Goal: Task Accomplishment & Management: Manage account settings

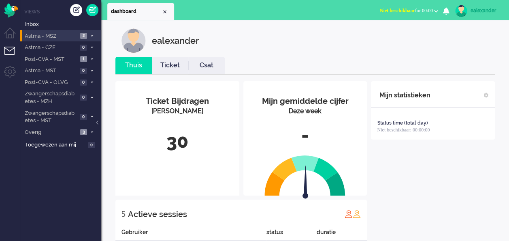
click at [92, 32] on li "Astma - MSZ 2" at bounding box center [60, 36] width 81 height 12
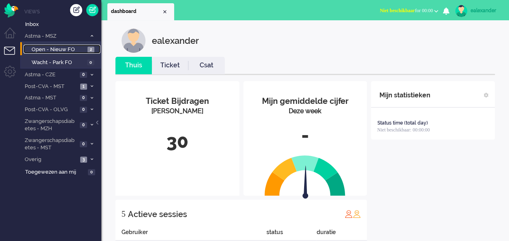
click at [92, 47] on span "2" at bounding box center [91, 50] width 7 height 6
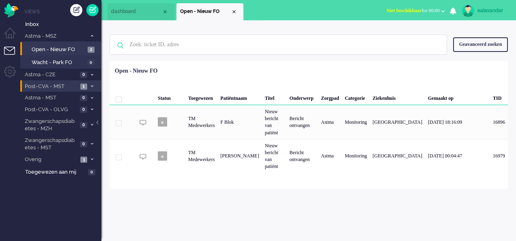
click at [87, 86] on span "1" at bounding box center [83, 86] width 7 height 6
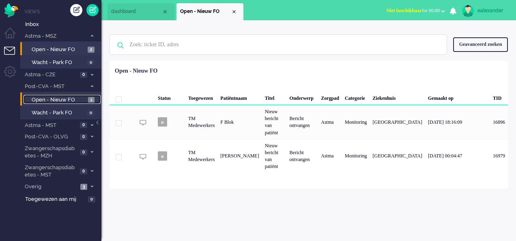
click at [85, 101] on span "Open - Nieuw FO" at bounding box center [59, 100] width 54 height 8
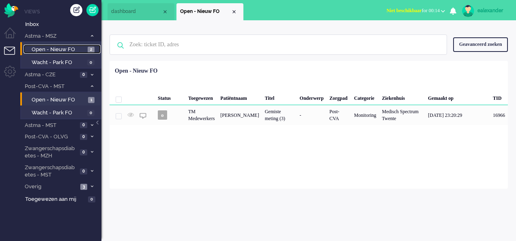
click at [90, 50] on span "2" at bounding box center [91, 50] width 7 height 6
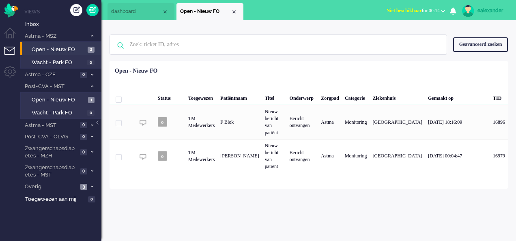
click at [441, 10] on b "button" at bounding box center [443, 11] width 4 height 3
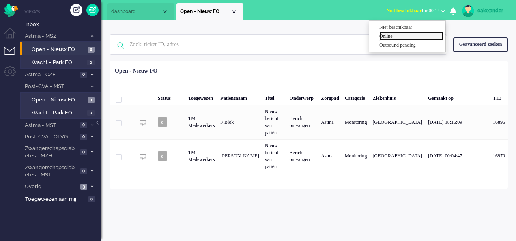
click at [404, 36] on label "Online" at bounding box center [411, 36] width 64 height 7
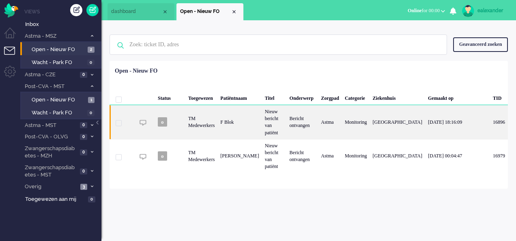
click at [342, 126] on div "Astma" at bounding box center [330, 122] width 24 height 34
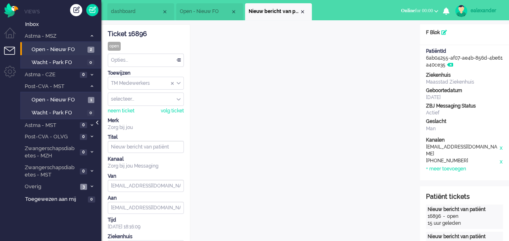
click at [98, 122] on div at bounding box center [98, 126] width 4 height 12
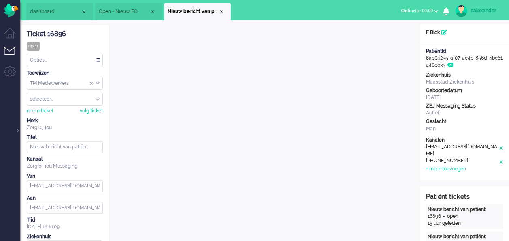
click at [93, 58] on div "Opties..." at bounding box center [64, 60] width 75 height 13
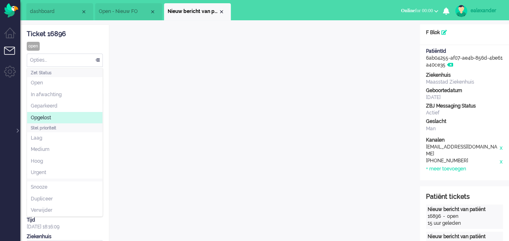
click at [66, 116] on li "Opgelost" at bounding box center [64, 118] width 75 height 12
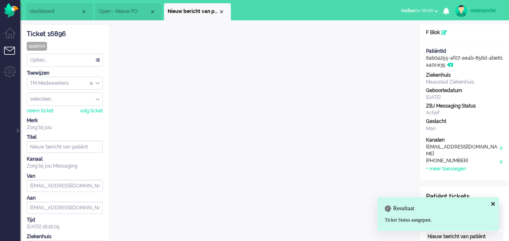
click at [222, 12] on div "Close tab" at bounding box center [221, 12] width 6 height 6
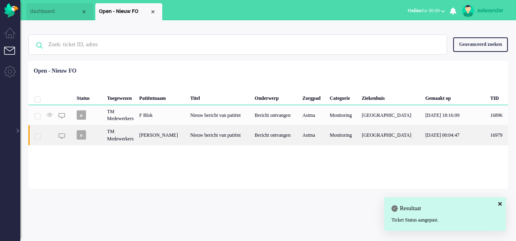
click at [233, 139] on div "Nieuw bericht van patiënt" at bounding box center [219, 135] width 64 height 20
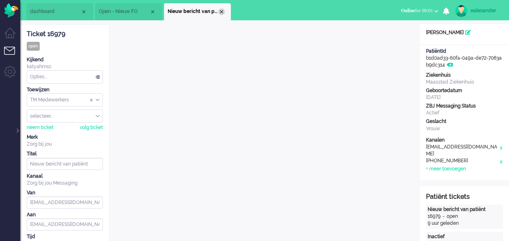
click at [220, 11] on div "Close tab" at bounding box center [221, 12] width 6 height 6
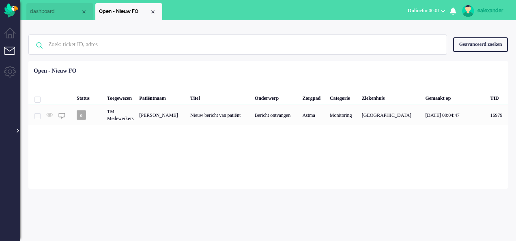
click at [17, 132] on div at bounding box center [17, 126] width 4 height 12
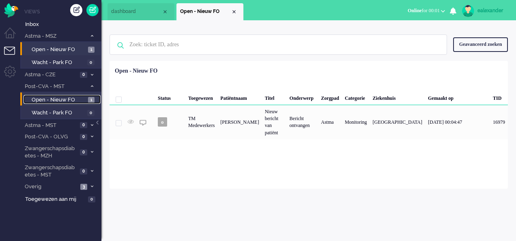
click at [75, 99] on span "Open - Nieuw FO" at bounding box center [59, 100] width 54 height 8
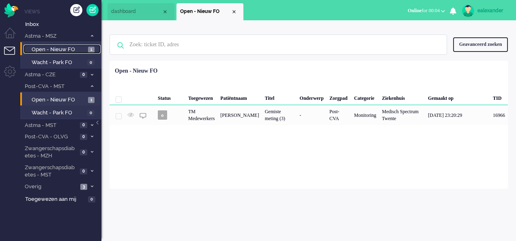
click at [81, 48] on span "Open - Nieuw FO" at bounding box center [59, 50] width 54 height 8
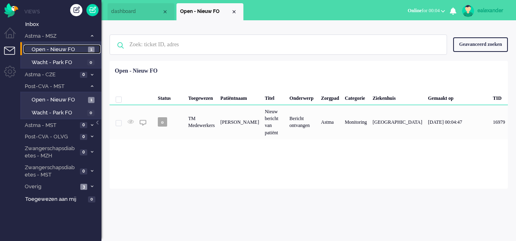
click at [81, 48] on span "Open - Nieuw FO" at bounding box center [59, 50] width 54 height 8
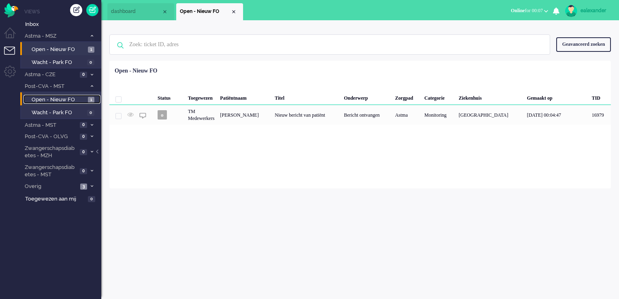
click at [76, 101] on span "Open - Nieuw FO" at bounding box center [59, 100] width 54 height 8
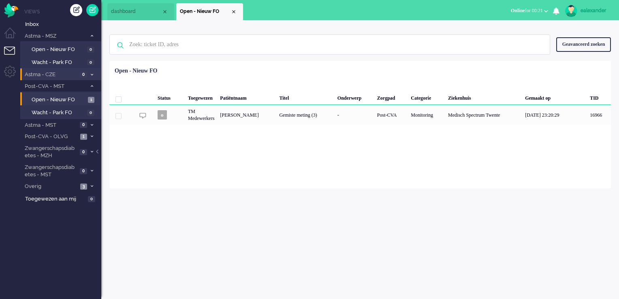
click at [62, 75] on span "Astma - CZE" at bounding box center [51, 75] width 54 height 8
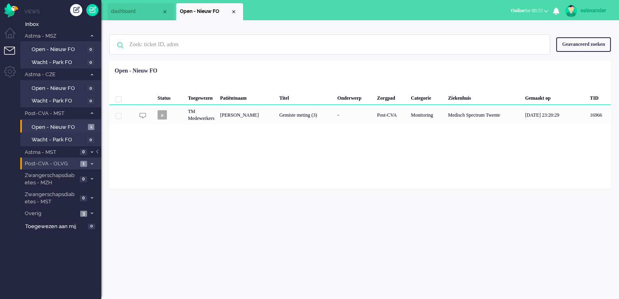
click at [73, 163] on span "Post-CVA - OLVG" at bounding box center [51, 164] width 54 height 8
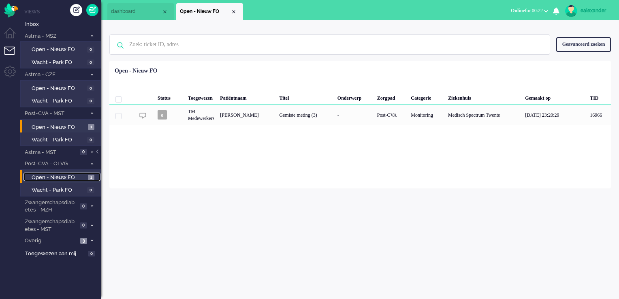
click at [86, 176] on link "Open - Nieuw FO 1" at bounding box center [62, 177] width 77 height 9
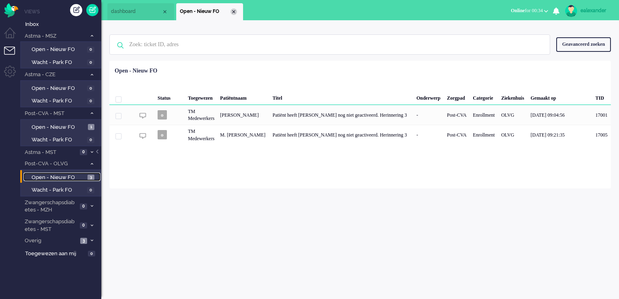
click at [235, 14] on div "Close tab" at bounding box center [234, 12] width 6 height 6
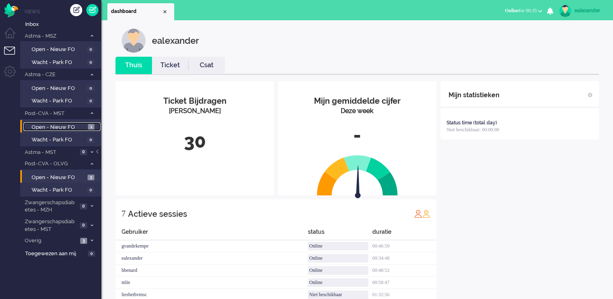
click at [66, 126] on span "Open - Nieuw FO" at bounding box center [59, 128] width 54 height 8
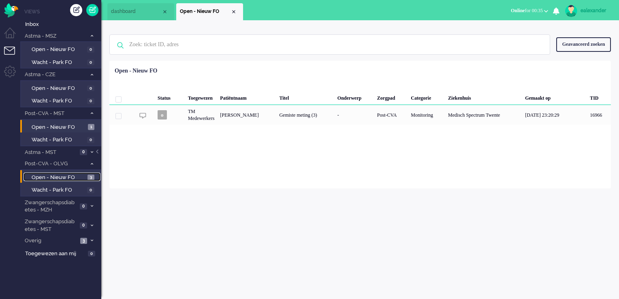
click at [62, 175] on span "Open - Nieuw FO" at bounding box center [59, 178] width 54 height 8
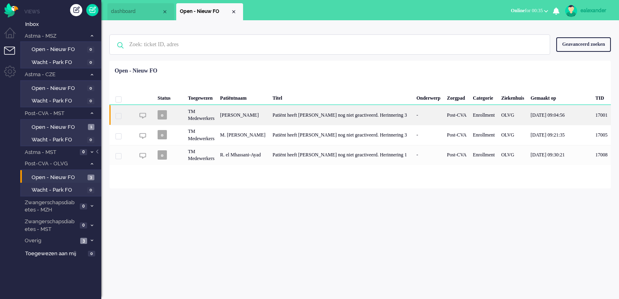
click at [345, 116] on div "Patiënt heeft [PERSON_NAME] nog niet geactiveerd. Herinnering 3" at bounding box center [342, 115] width 144 height 20
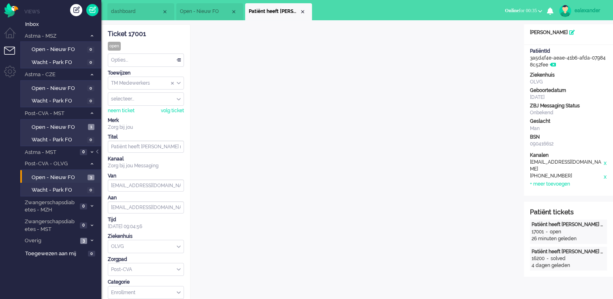
click at [198, 9] on span "Open - Nieuw FO" at bounding box center [205, 11] width 51 height 7
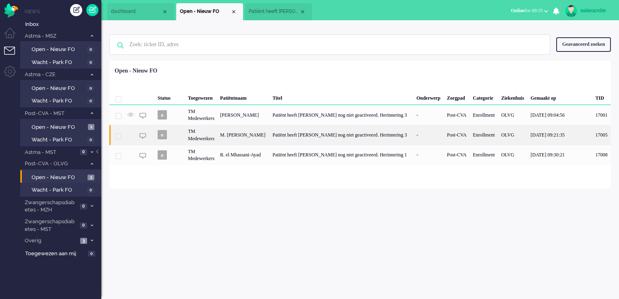
click at [300, 137] on div "Patiënt heeft [PERSON_NAME] nog niet geactiveerd. Herinnering 3" at bounding box center [342, 135] width 144 height 20
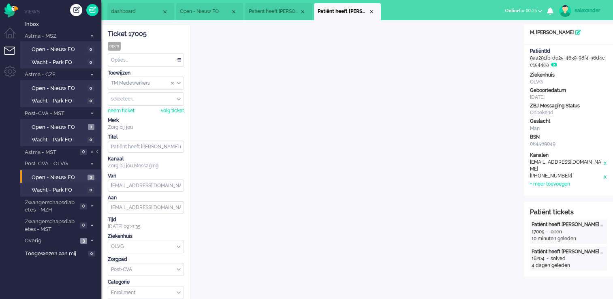
click at [201, 12] on span "Open - Nieuw FO" at bounding box center [205, 11] width 51 height 7
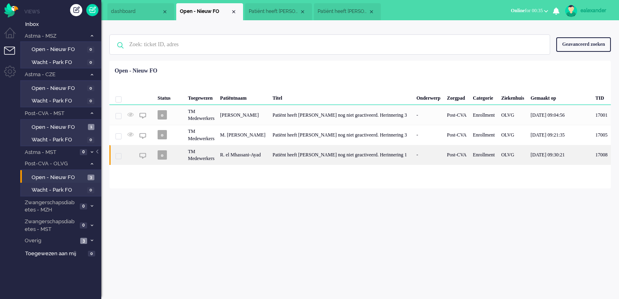
click at [354, 159] on div "Patiënt heeft [PERSON_NAME] nog niet geactiveerd. Herinnering 1" at bounding box center [342, 155] width 144 height 20
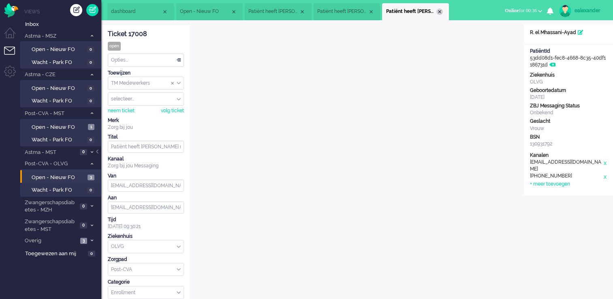
click at [439, 12] on div "Close tab" at bounding box center [440, 12] width 6 height 6
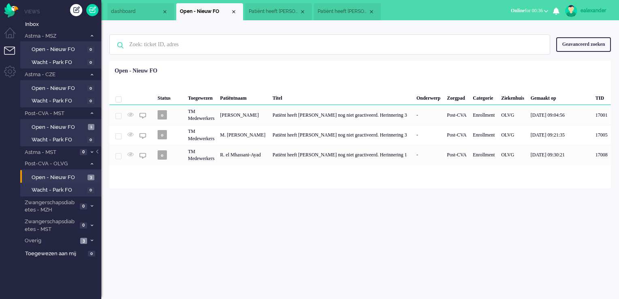
drag, startPoint x: 370, startPoint y: 11, endPoint x: 355, endPoint y: 12, distance: 15.0
click at [369, 12] on div "Close tab" at bounding box center [371, 12] width 6 height 6
click at [304, 12] on div "Close tab" at bounding box center [303, 12] width 6 height 6
click at [53, 124] on span "Open - Nieuw FO" at bounding box center [59, 128] width 54 height 8
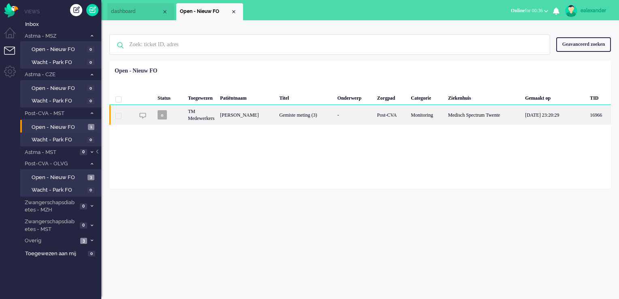
click at [348, 115] on div "-" at bounding box center [355, 115] width 40 height 20
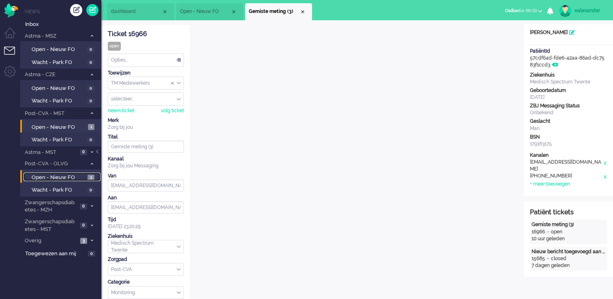
click at [82, 174] on span "Open - Nieuw FO" at bounding box center [59, 178] width 54 height 8
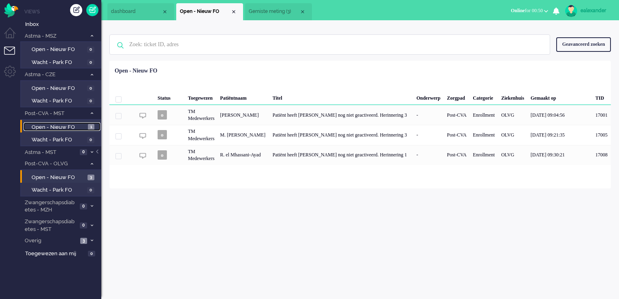
click at [79, 126] on span "Open - Nieuw FO" at bounding box center [59, 128] width 54 height 8
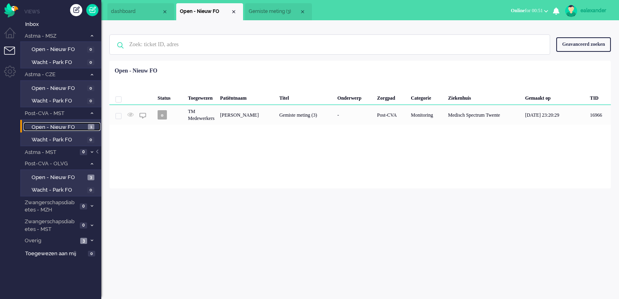
click at [280, 8] on li "Gemiste meting (3)" at bounding box center [278, 11] width 67 height 17
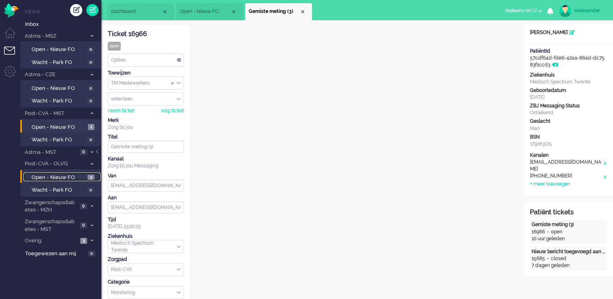
click at [71, 178] on span "Open - Nieuw FO" at bounding box center [59, 178] width 54 height 8
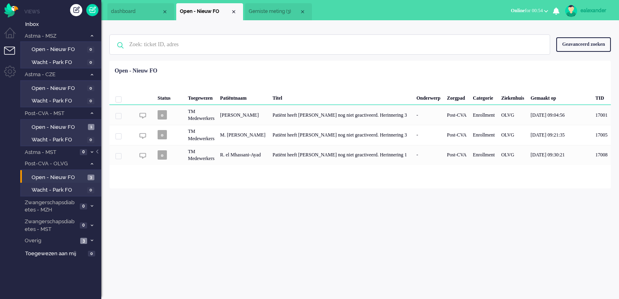
click at [270, 21] on div "Geen zoekresultaten [PERSON_NAME] nog eens Geavanceerd zoeken Geavanceerd zoeke…" at bounding box center [360, 104] width 518 height 168
click at [272, 17] on li "Gemiste meting (3)" at bounding box center [278, 11] width 67 height 17
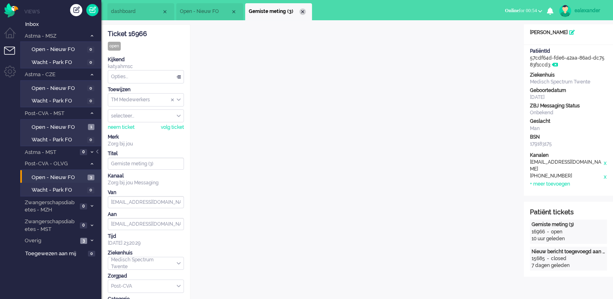
click at [300, 12] on div "Close tab" at bounding box center [303, 12] width 6 height 6
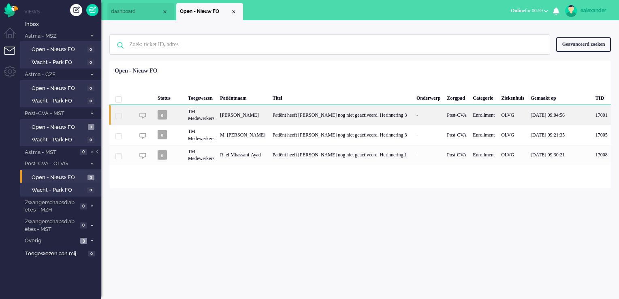
click at [356, 119] on div "Patiënt heeft [PERSON_NAME] nog niet geactiveerd. Herinnering 3" at bounding box center [342, 115] width 144 height 20
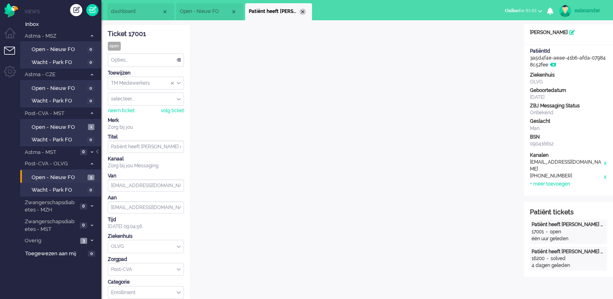
click at [302, 11] on div "Close tab" at bounding box center [303, 12] width 6 height 6
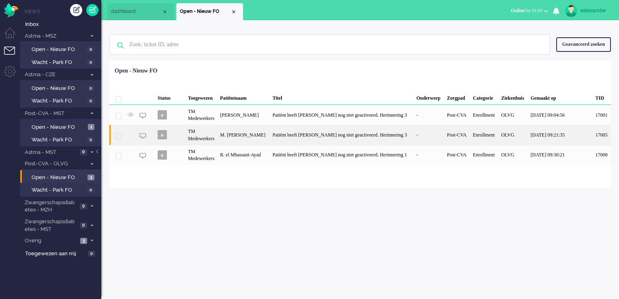
click at [256, 137] on div "M. [PERSON_NAME]" at bounding box center [243, 135] width 52 height 20
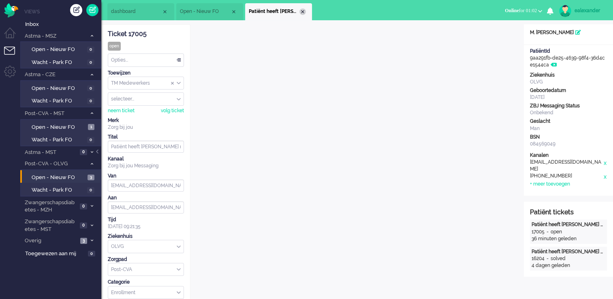
click at [302, 12] on div "Close tab" at bounding box center [303, 12] width 6 height 6
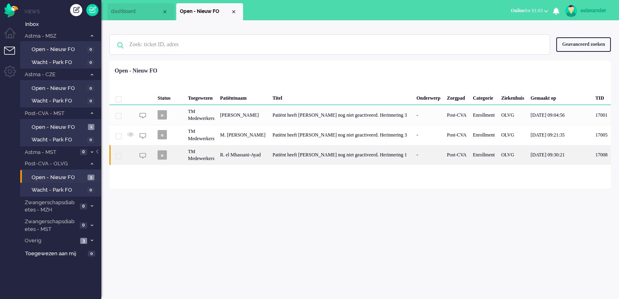
click at [296, 159] on div "Patiënt heeft [PERSON_NAME] nog niet geactiveerd. Herinnering 1" at bounding box center [342, 155] width 144 height 20
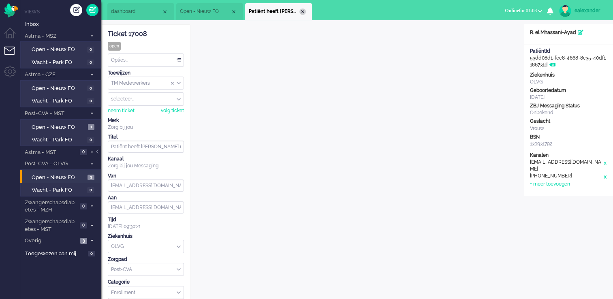
click at [303, 13] on div "Close tab" at bounding box center [303, 12] width 6 height 6
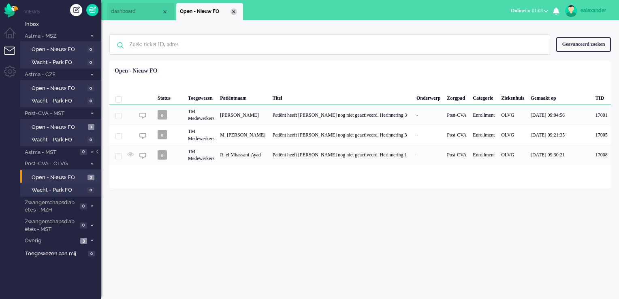
click at [231, 12] on div "Close tab" at bounding box center [234, 12] width 6 height 6
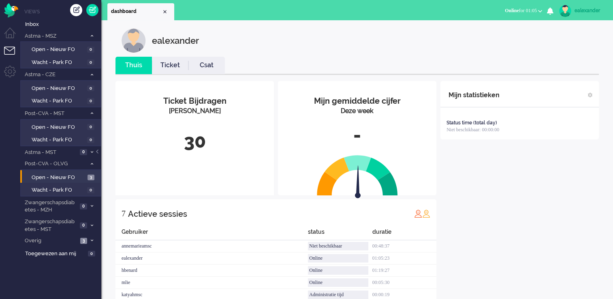
click at [509, 9] on span "Online for 01:05" at bounding box center [521, 11] width 32 height 6
click at [509, 27] on label "Niet beschikbaar" at bounding box center [509, 27] width 64 height 7
